Goal: Task Accomplishment & Management: Complete application form

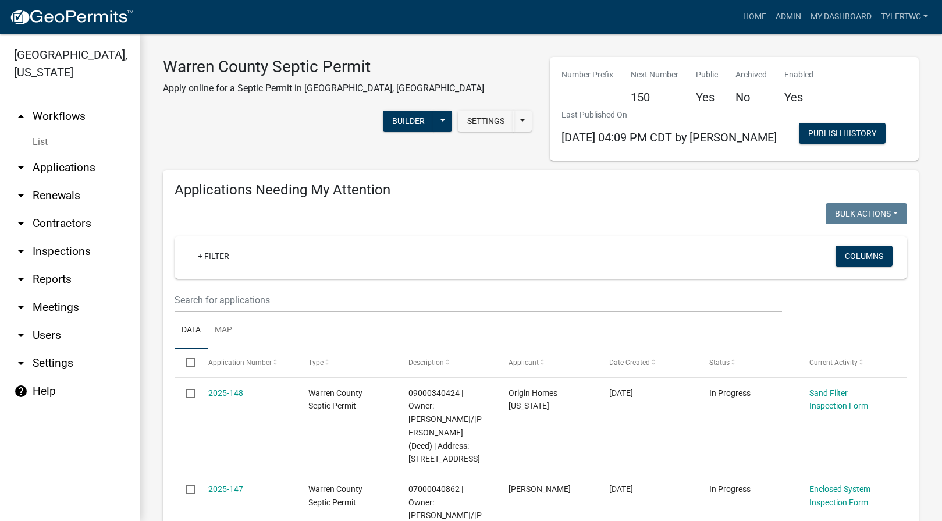
select select "2: 50"
select select "3: 100"
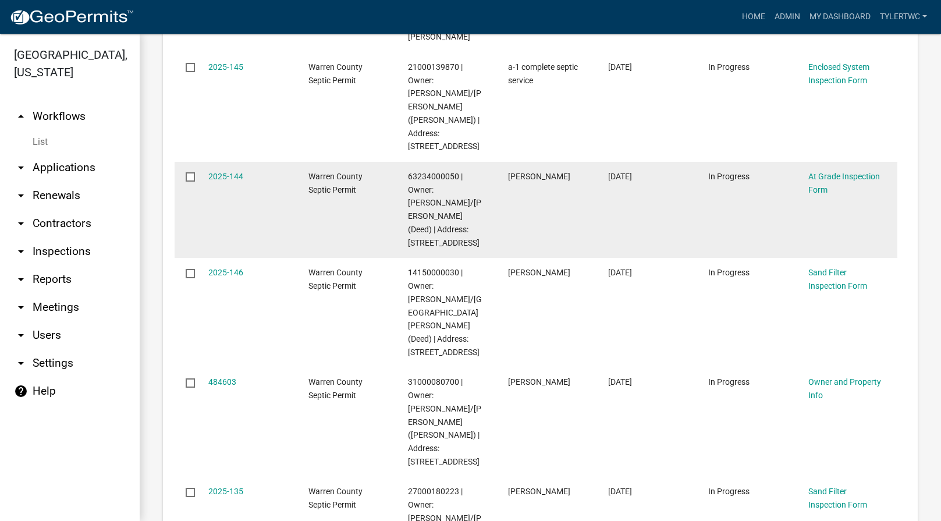
scroll to position [3936, 0]
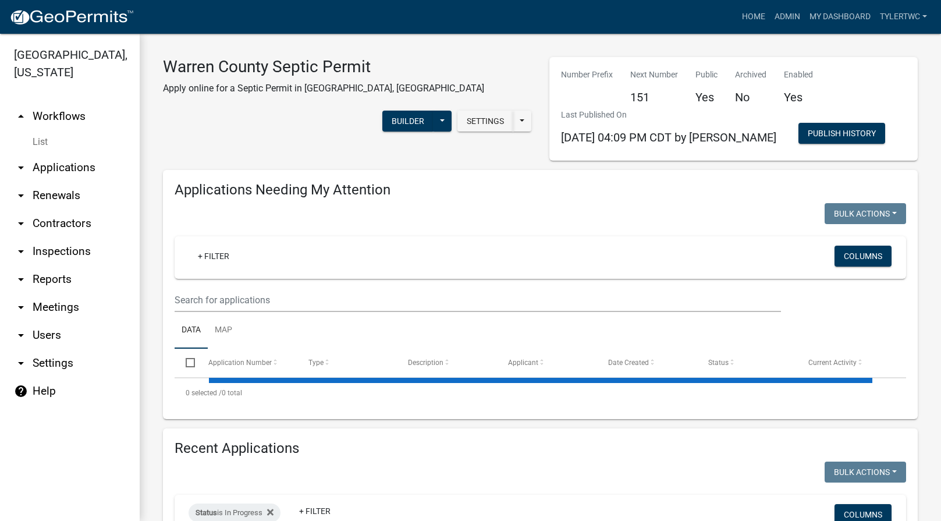
select select "2: 50"
select select "3: 100"
select select "2: 50"
select select "3: 100"
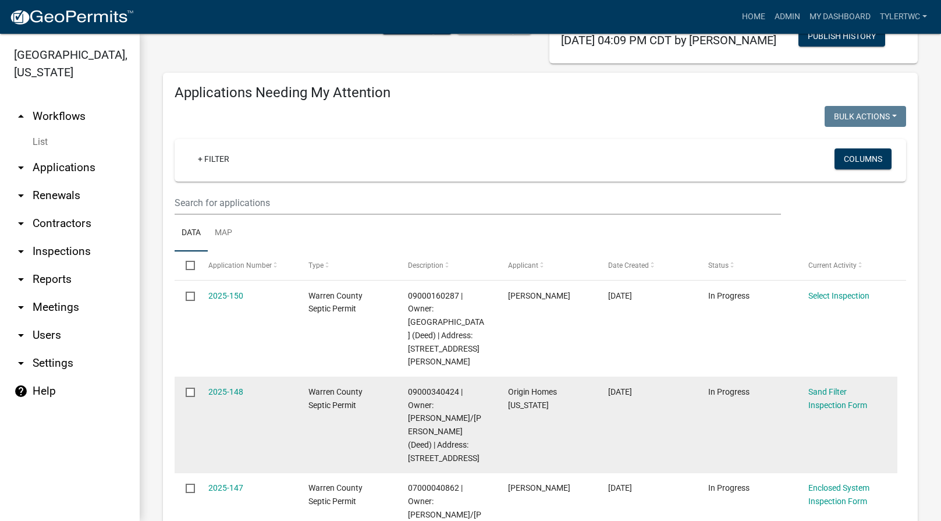
scroll to position [136, 0]
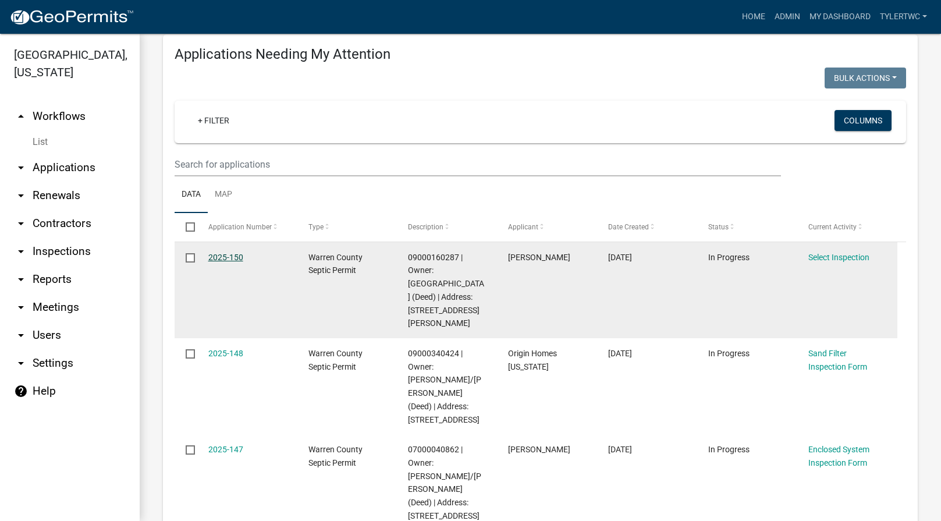
click at [233, 254] on link "2025-150" at bounding box center [225, 256] width 35 height 9
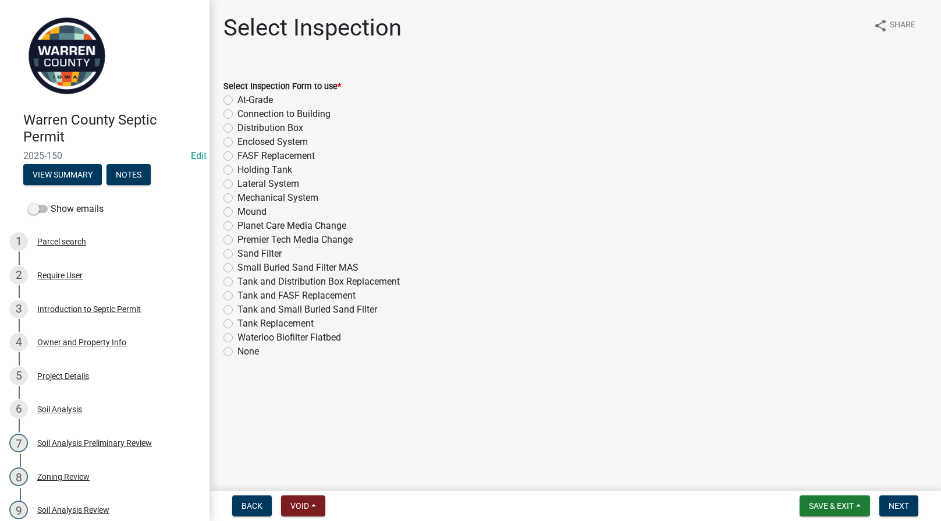
click at [237, 145] on label "Enclosed System" at bounding box center [272, 142] width 70 height 14
click at [237, 143] on input "Enclosed System" at bounding box center [241, 139] width 8 height 8
radio input "true"
click at [896, 505] on span "Next" at bounding box center [898, 505] width 20 height 9
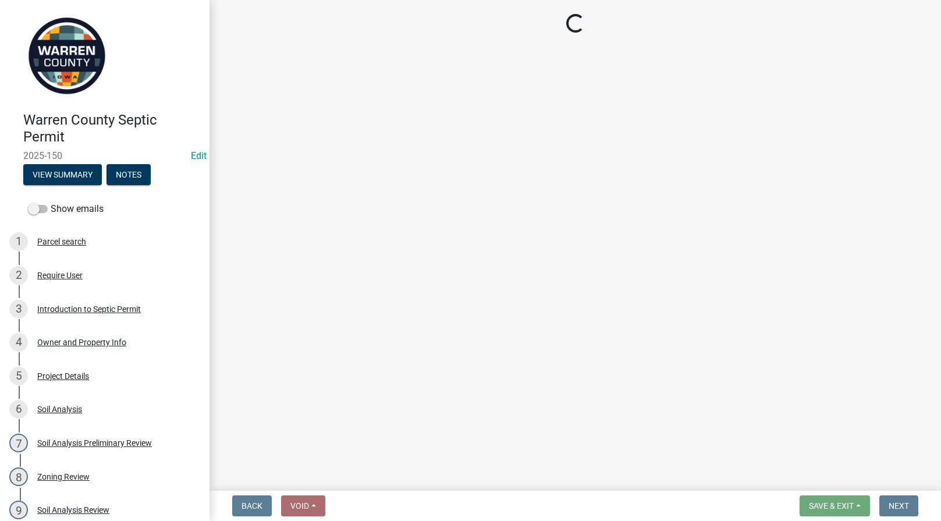
select select "d1e22d4f-68e7-4e9d-8701-604dd084f30f"
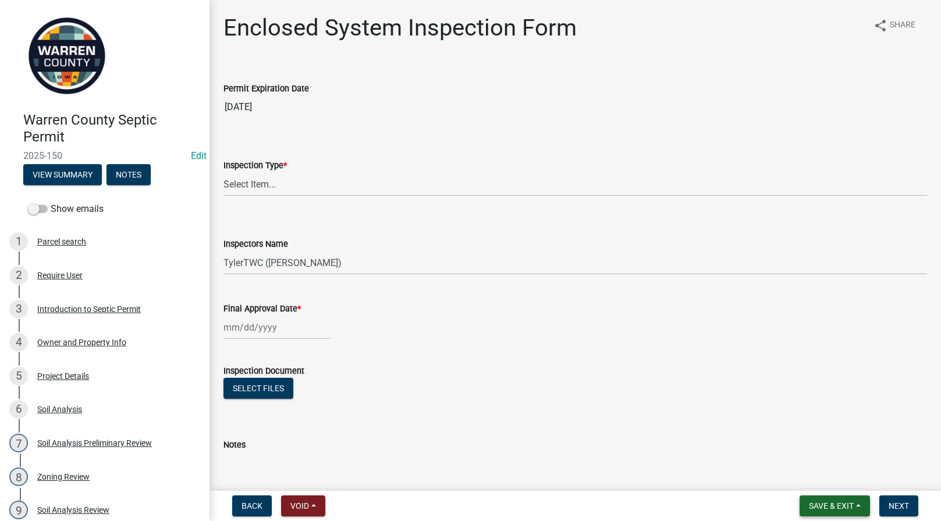
click at [835, 501] on span "Save & Exit" at bounding box center [831, 505] width 45 height 9
click at [811, 473] on button "Save & Exit" at bounding box center [823, 475] width 93 height 28
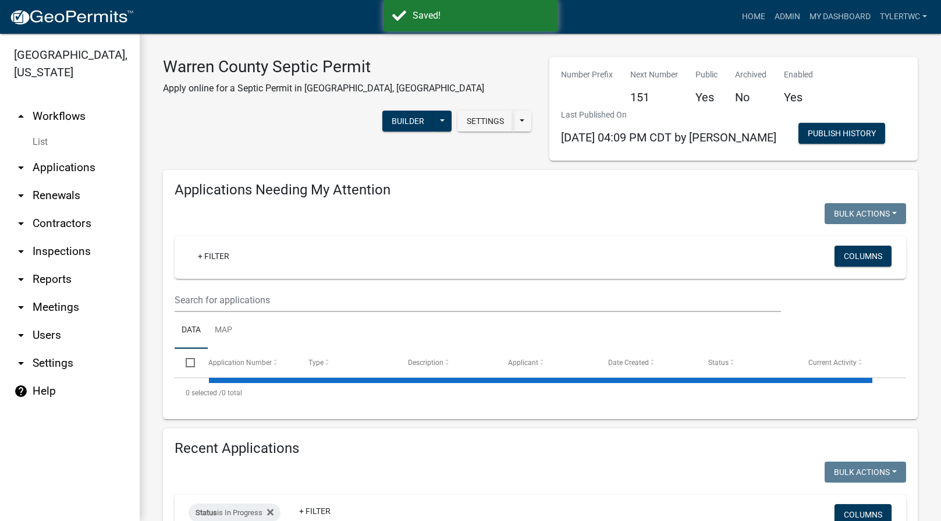
select select "2: 50"
select select "3: 100"
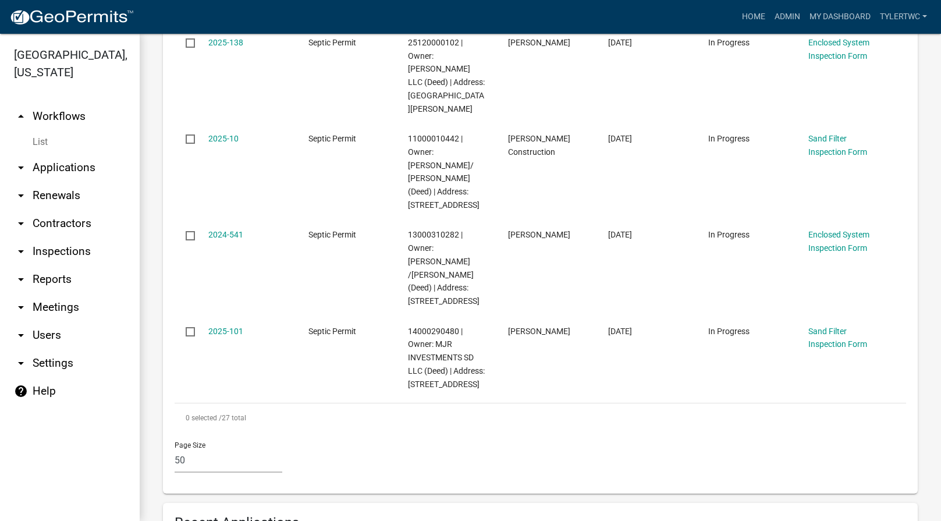
scroll to position [2171, 0]
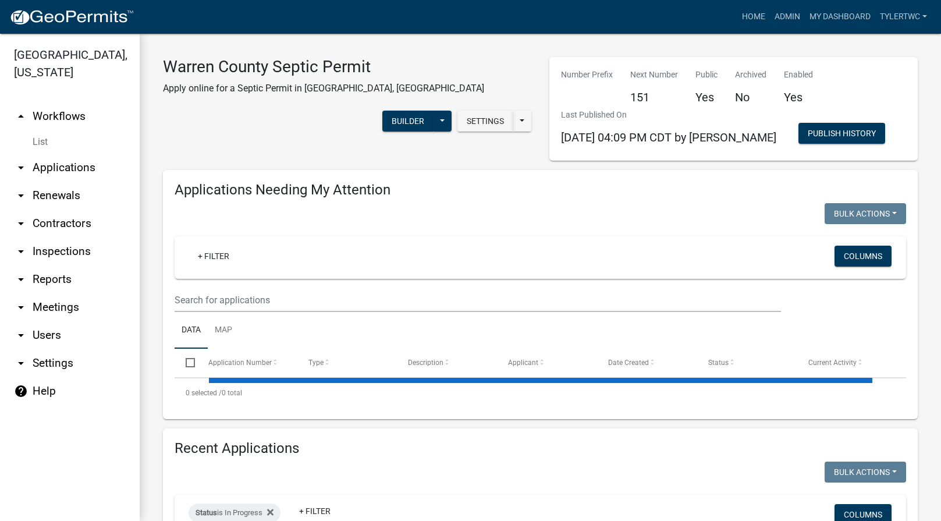
select select "2: 50"
select select "3: 100"
